Goal: Transaction & Acquisition: Purchase product/service

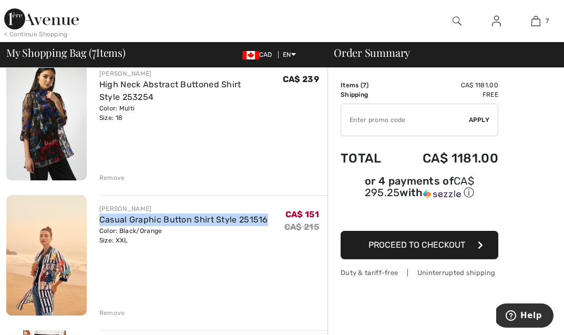
scroll to position [231, 0]
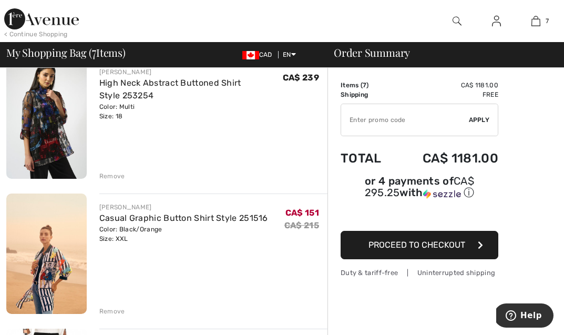
click at [109, 312] on div "Remove" at bounding box center [112, 310] width 26 height 9
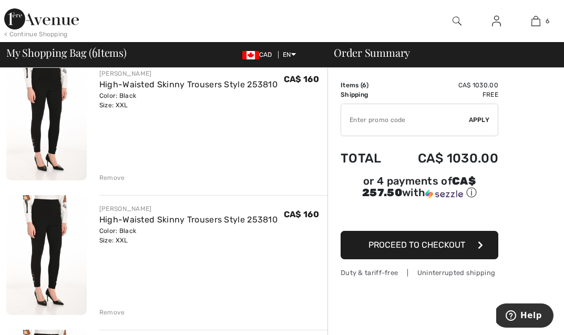
scroll to position [365, 0]
click at [111, 310] on div "Remove" at bounding box center [112, 311] width 26 height 9
click at [109, 313] on div "Remove" at bounding box center [112, 311] width 26 height 9
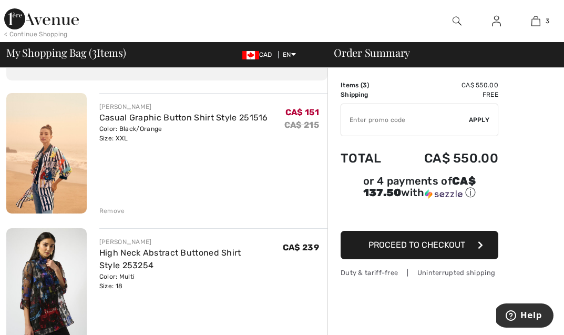
scroll to position [20, 0]
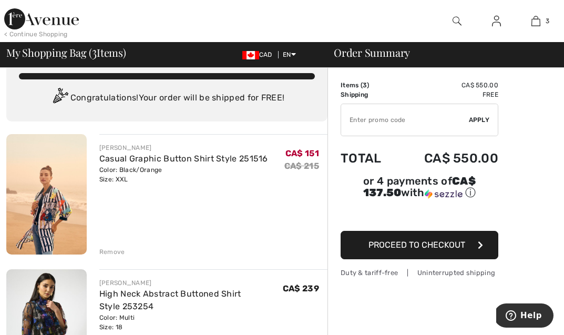
click at [398, 247] on span "Proceed to Checkout" at bounding box center [416, 245] width 97 height 10
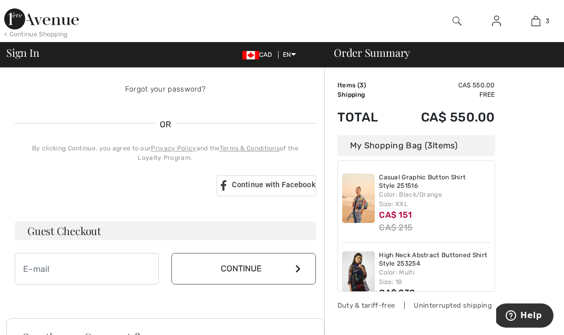
scroll to position [188, 0]
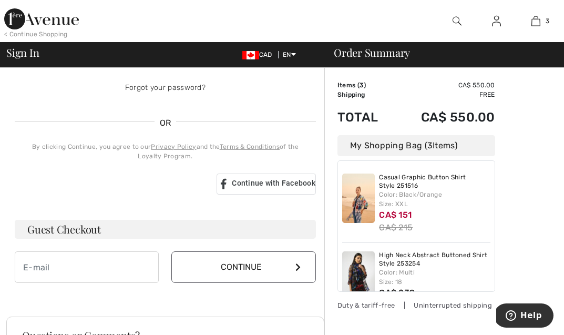
click at [295, 268] on icon at bounding box center [297, 267] width 5 height 8
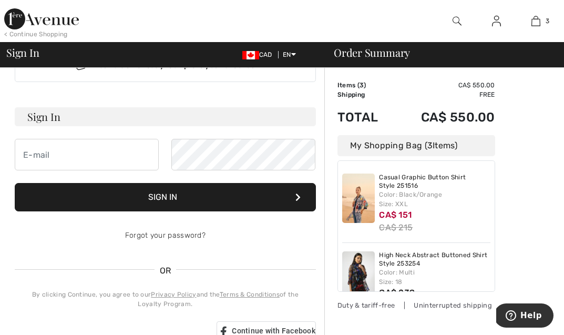
scroll to position [39, 0]
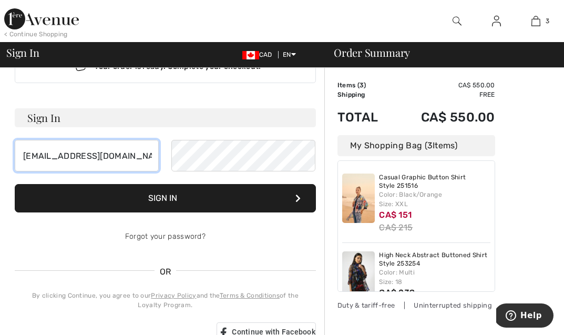
type input "ingridross@telus.net"
click at [167, 196] on button "Sign In" at bounding box center [165, 198] width 301 height 28
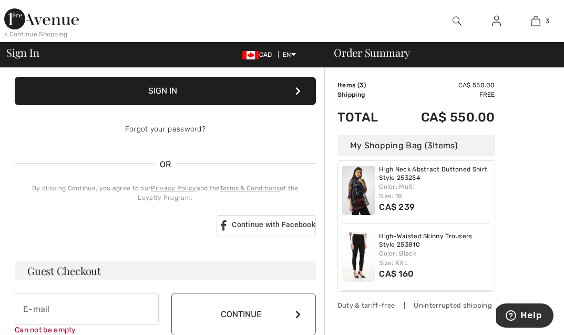
scroll to position [160, 0]
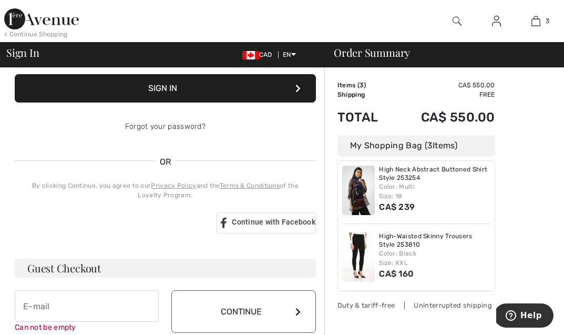
click at [294, 307] on div "Your order is ready. Complete your checkout! Sign In ingridross@telus.net Can n…" at bounding box center [284, 257] width 557 height 699
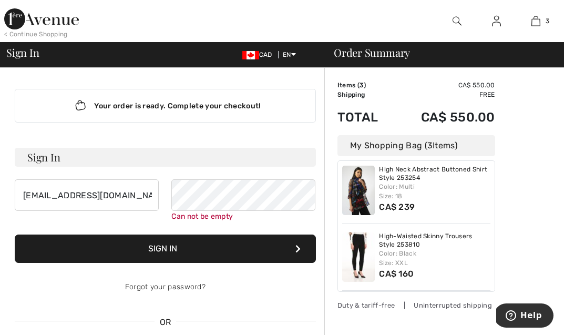
scroll to position [0, 0]
click at [199, 102] on div "Your order is ready. Complete your checkout!" at bounding box center [165, 106] width 301 height 34
click at [187, 109] on div "Your order is ready. Complete your checkout!" at bounding box center [165, 106] width 301 height 34
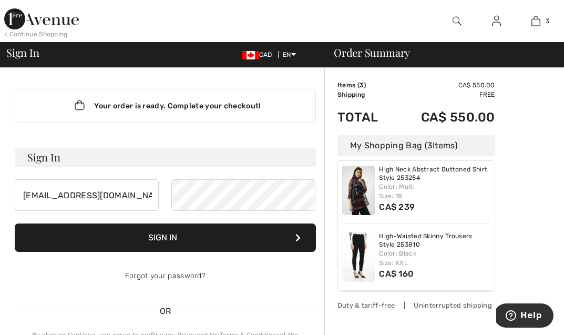
click at [296, 235] on icon at bounding box center [297, 237] width 5 height 8
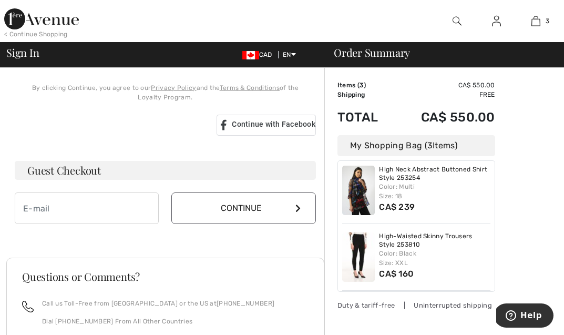
scroll to position [260, 0]
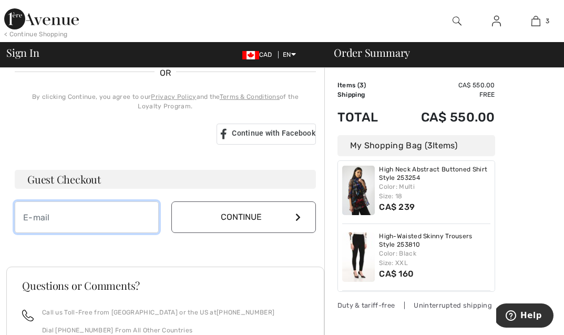
click at [26, 216] on input "email" at bounding box center [87, 217] width 144 height 32
type input "[EMAIL_ADDRESS][DOMAIN_NAME]"
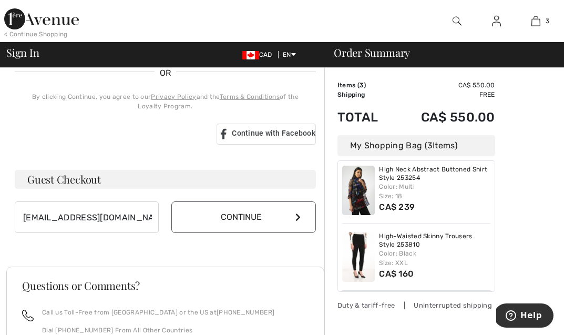
click at [293, 215] on button "Continue" at bounding box center [243, 217] width 144 height 32
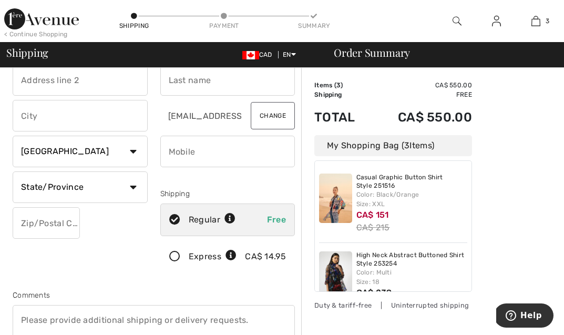
scroll to position [69, 0]
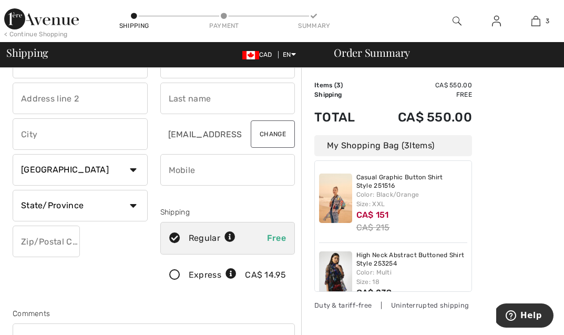
click at [294, 207] on div "Shipping" at bounding box center [227, 211] width 135 height 11
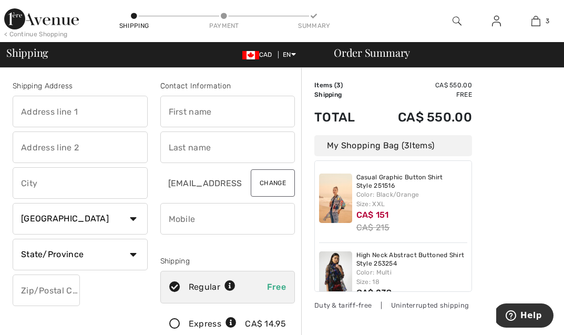
scroll to position [0, 0]
type input "5763 Turnstone Drive"
type input "Sechelt"
select select "BC"
type input "V7Z0N8"
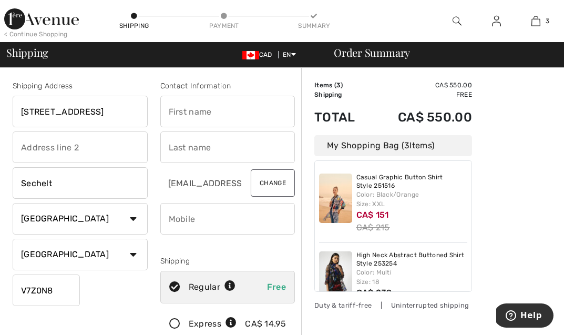
type input "Ingrid"
type input "Ross"
type input "6045627147"
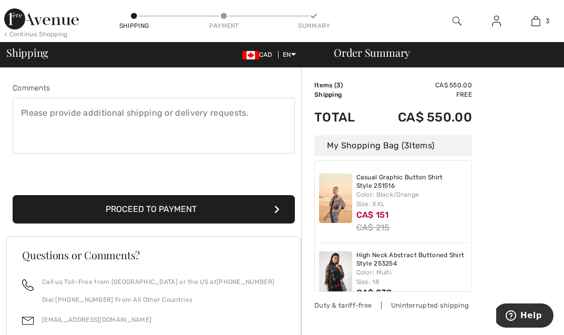
scroll to position [269, 0]
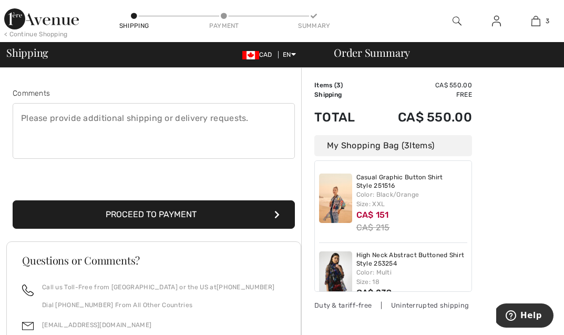
click at [276, 215] on icon "submit" at bounding box center [276, 214] width 5 height 8
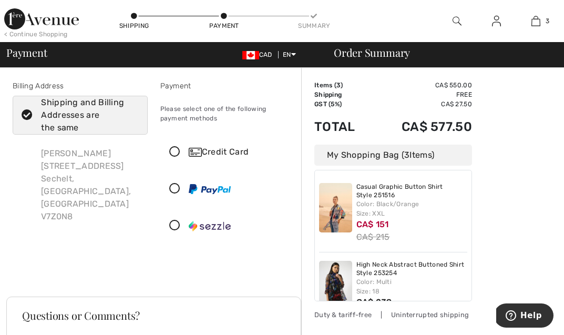
click at [177, 149] on icon at bounding box center [175, 152] width 28 height 11
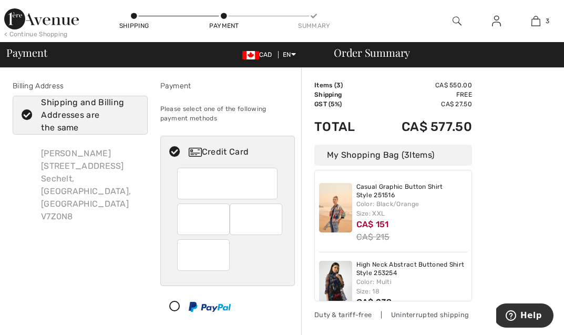
click at [184, 248] on div at bounding box center [203, 255] width 53 height 32
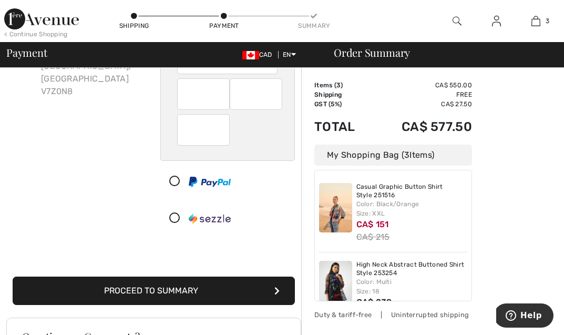
scroll to position [128, 0]
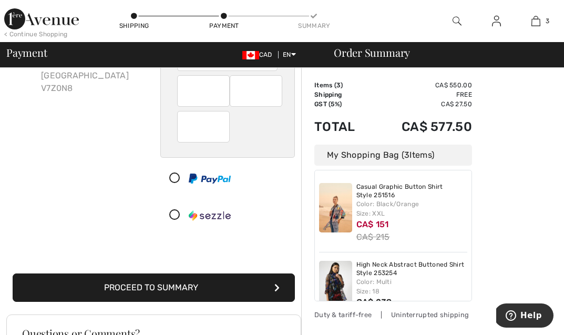
click at [277, 286] on icon "submit" at bounding box center [276, 287] width 5 height 8
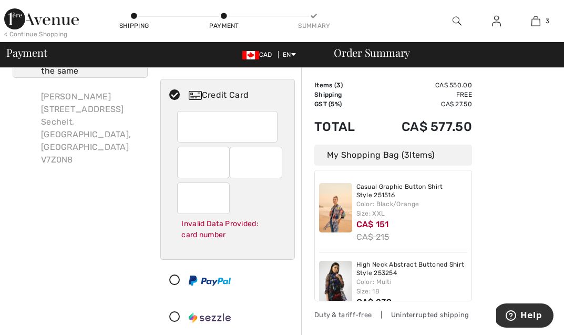
scroll to position [57, 0]
click at [271, 126] on div at bounding box center [227, 127] width 100 height 32
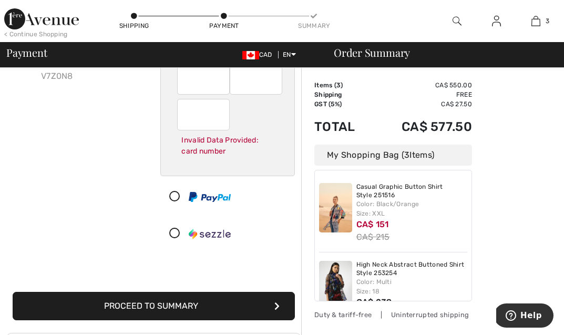
scroll to position [142, 0]
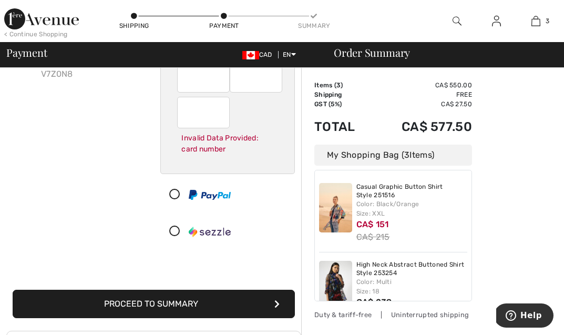
click at [277, 305] on icon "submit" at bounding box center [276, 303] width 5 height 8
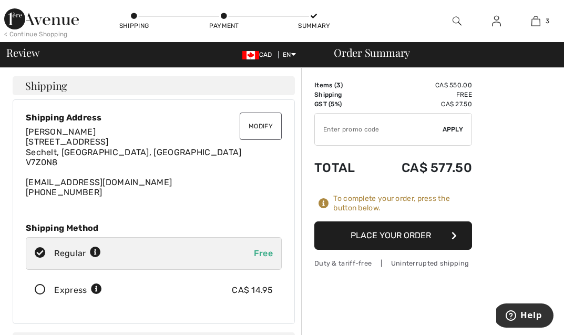
click at [453, 237] on icon "button" at bounding box center [453, 235] width 5 height 8
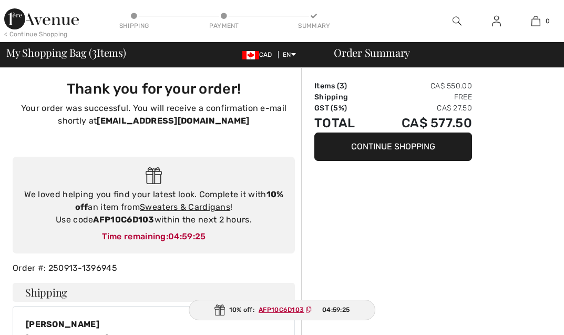
checkbox input "true"
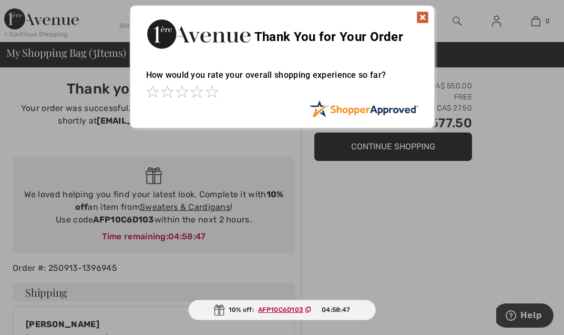
click at [390, 265] on div at bounding box center [282, 167] width 564 height 335
